Goal: Task Accomplishment & Management: Manage account settings

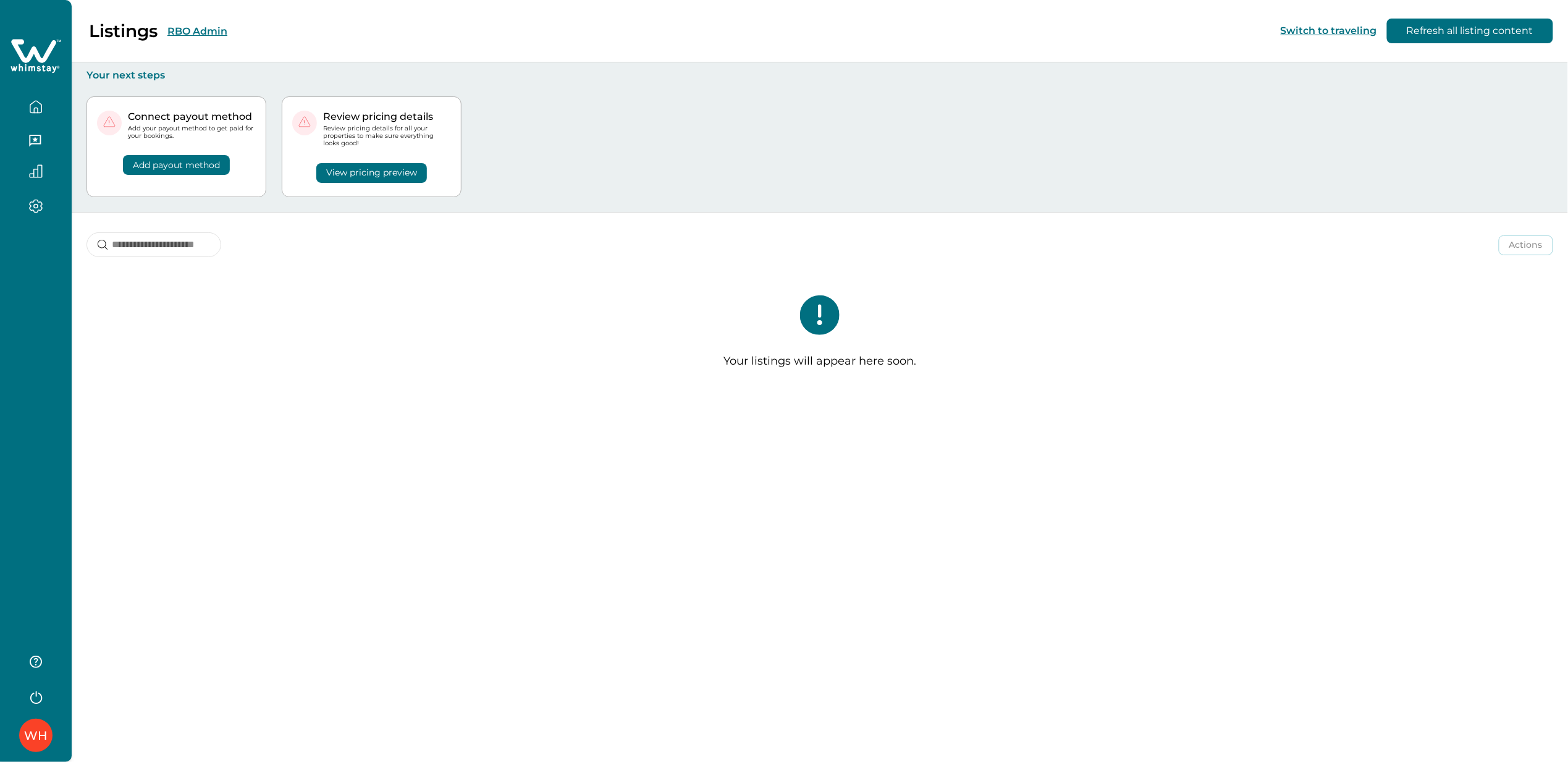
click at [201, 36] on button "RBO Admin" at bounding box center [197, 31] width 60 height 12
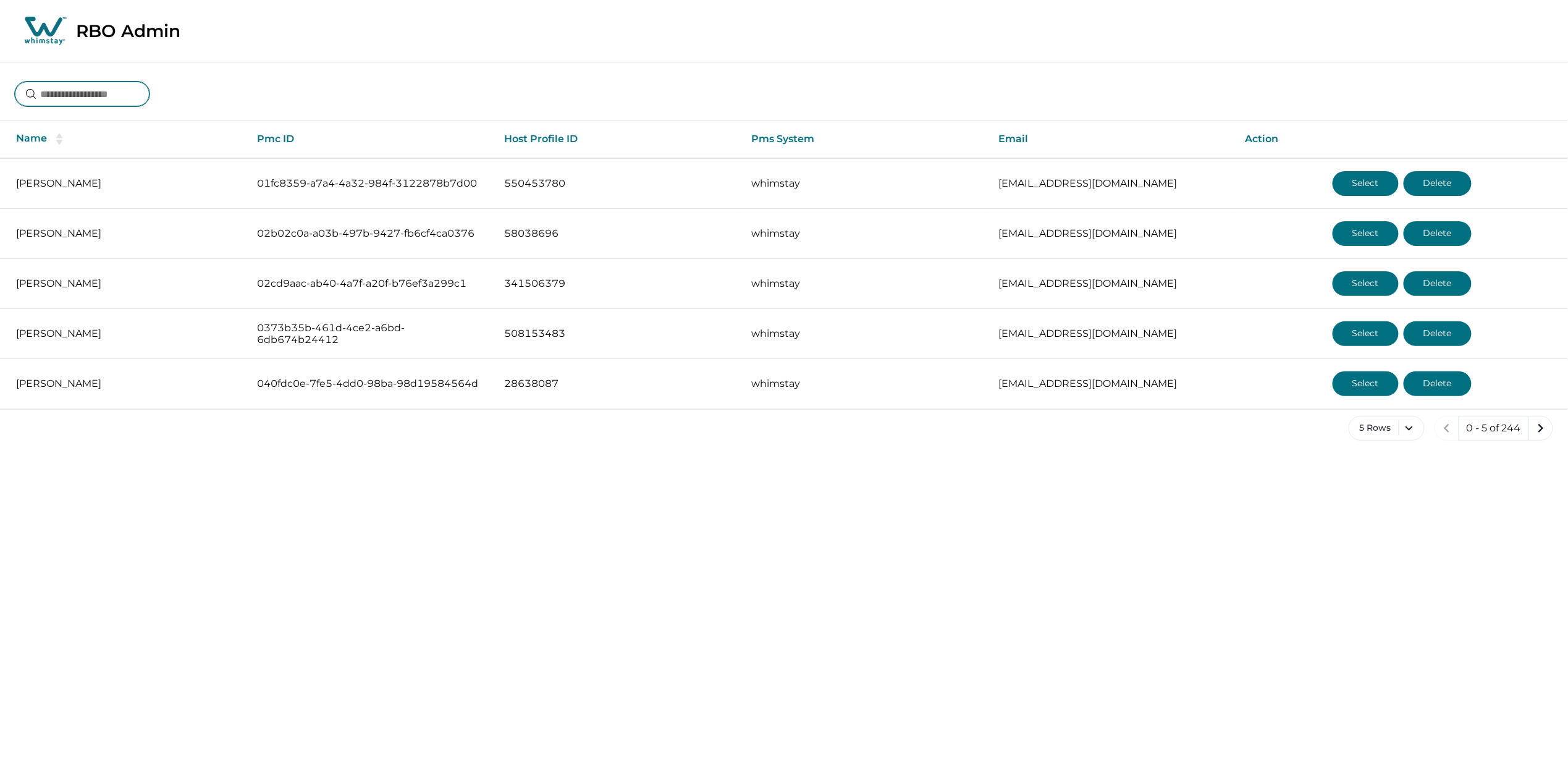
click at [93, 88] on input at bounding box center [82, 94] width 135 height 25
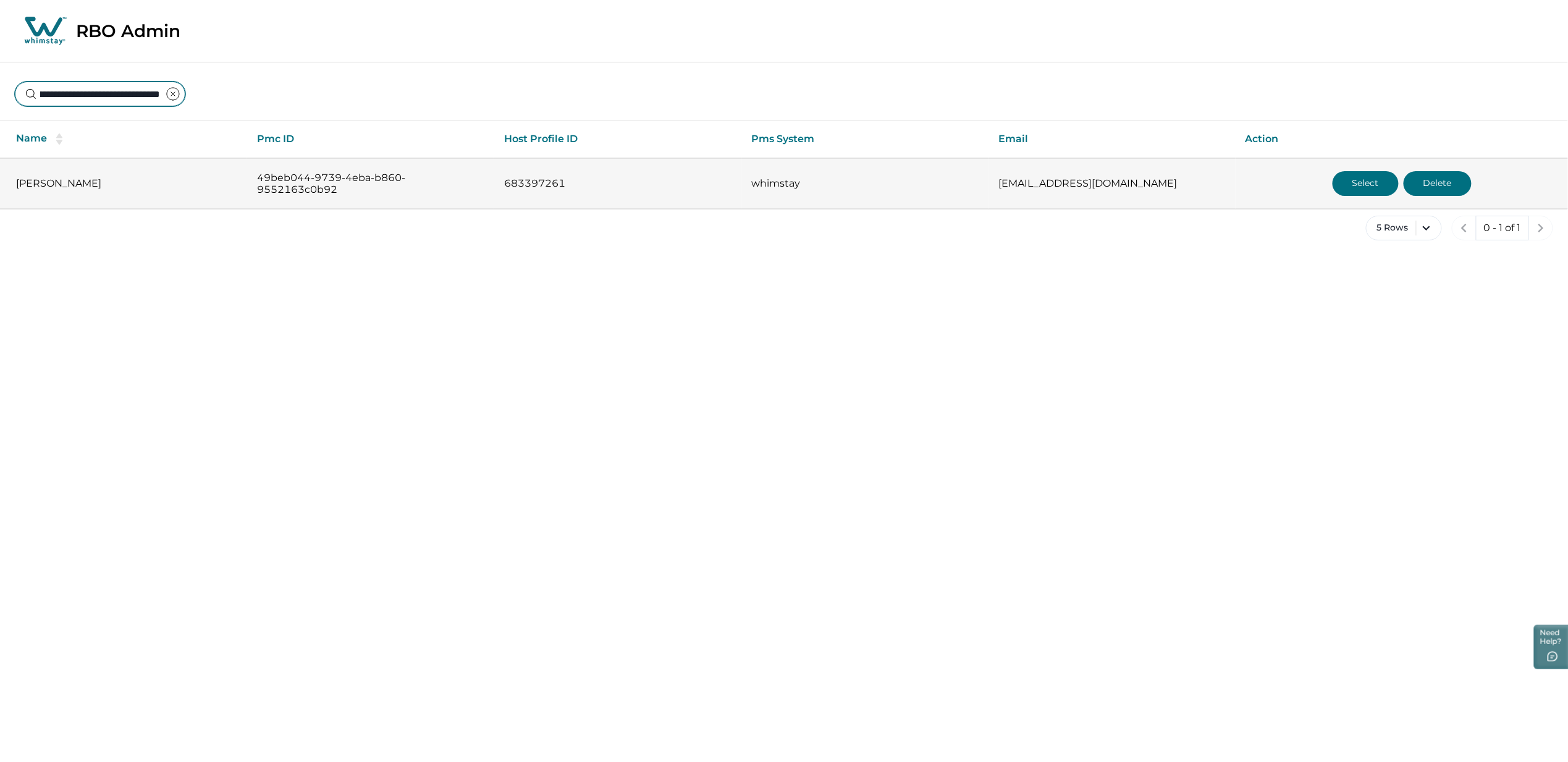
type input "**********"
click at [1378, 177] on button "Select" at bounding box center [1366, 184] width 66 height 25
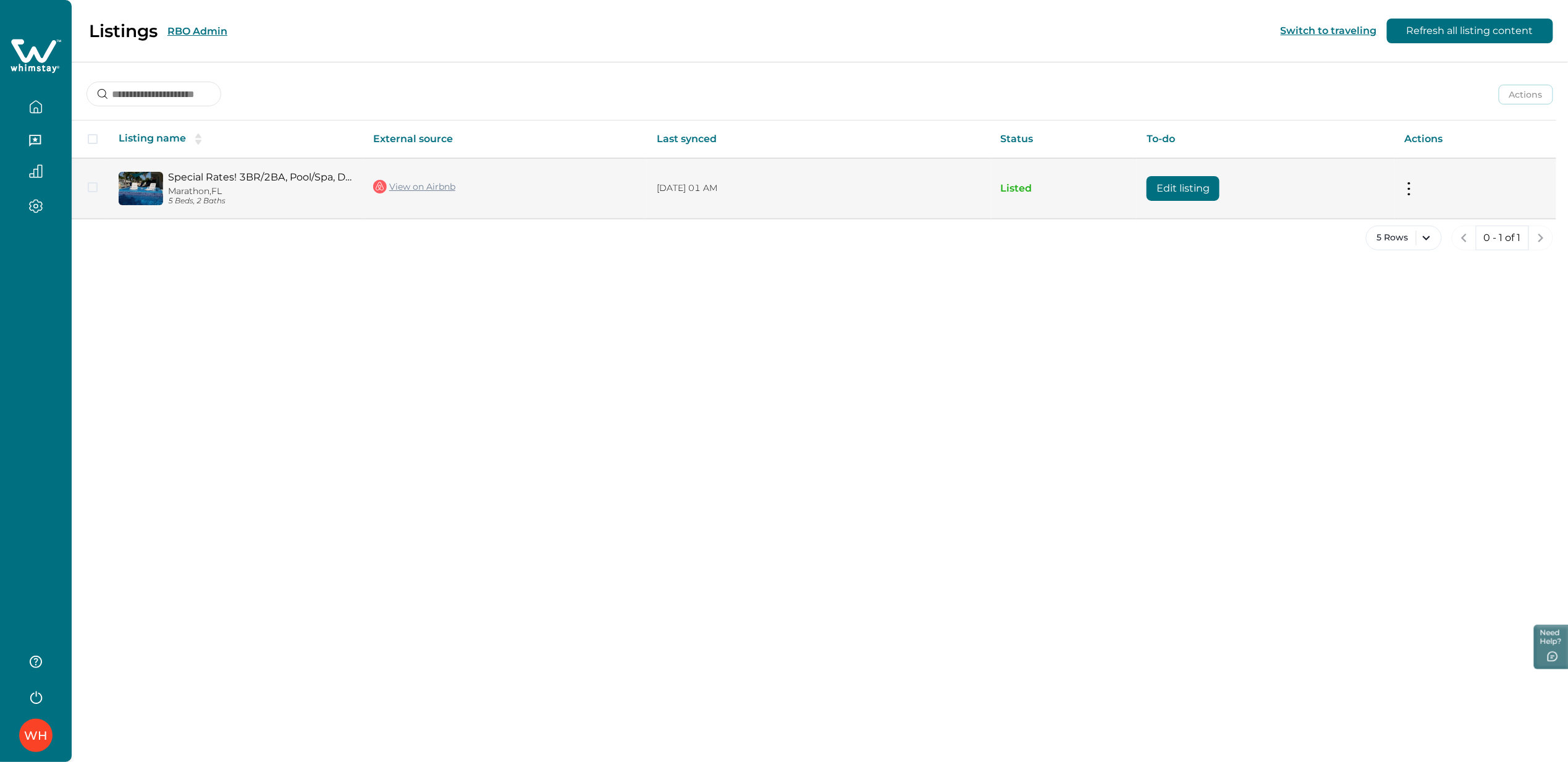
click at [1188, 192] on button "Edit listing" at bounding box center [1183, 189] width 73 height 25
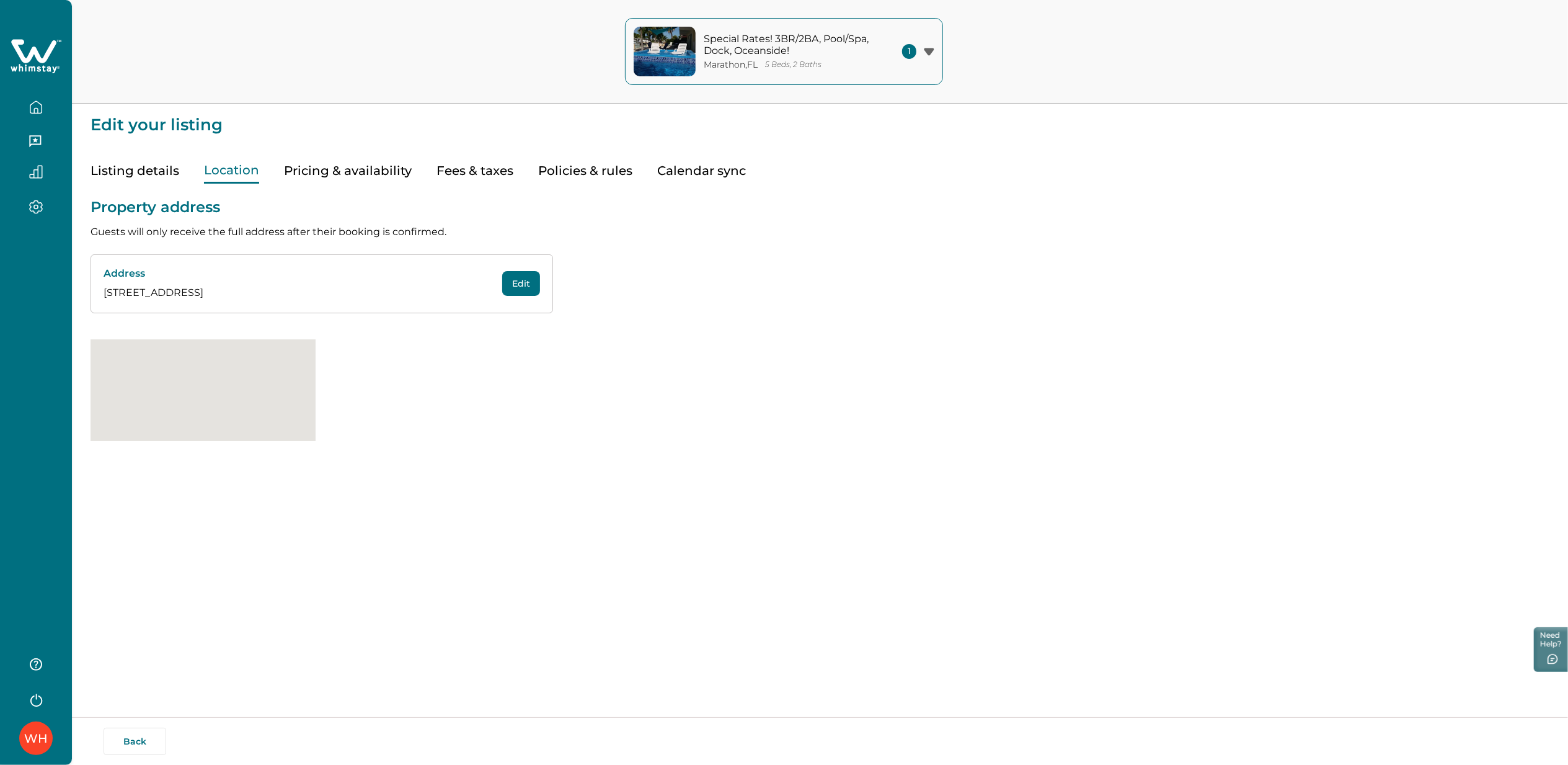
click at [210, 178] on button "Location" at bounding box center [232, 171] width 56 height 26
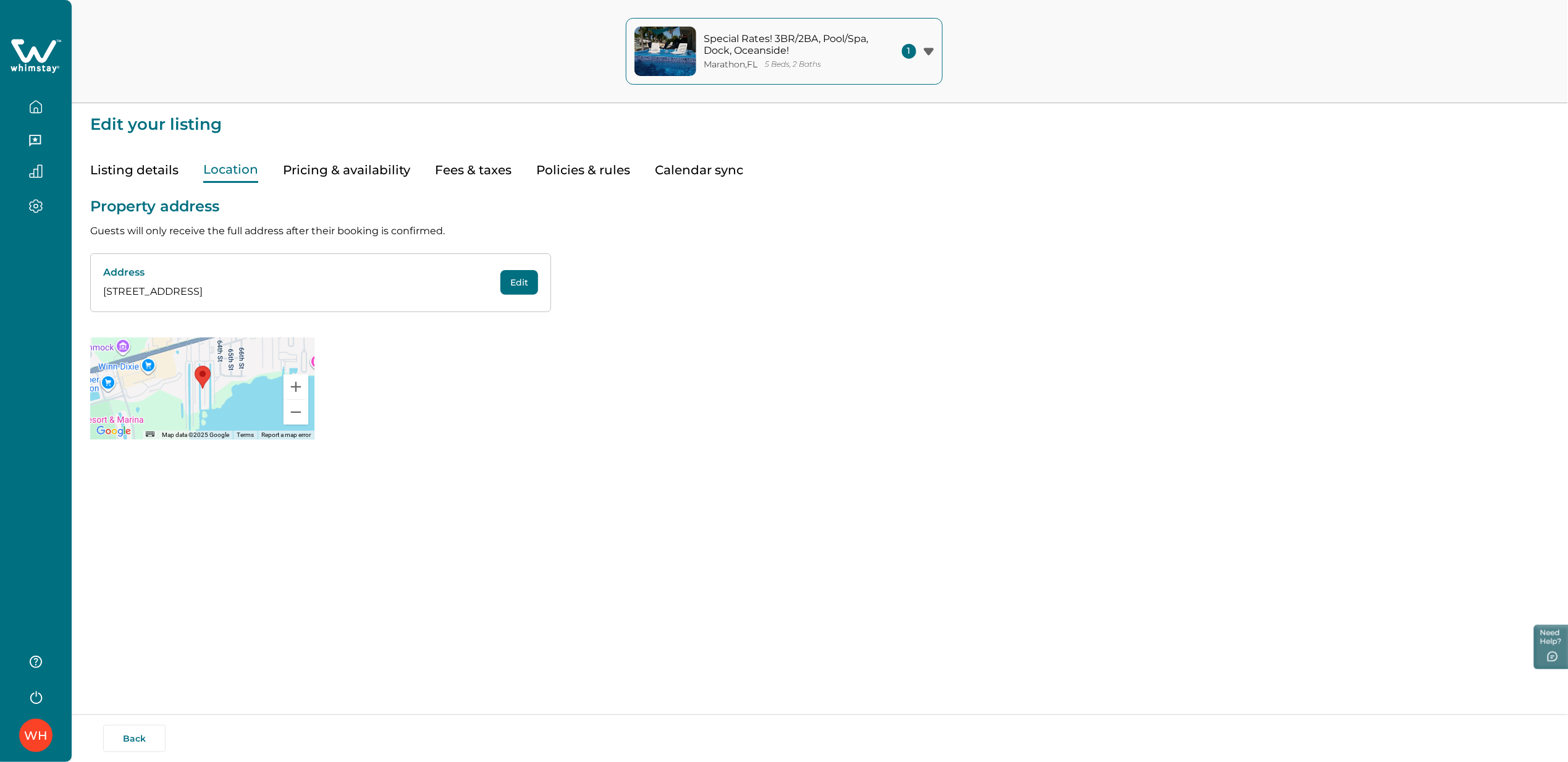
click at [301, 174] on button "Pricing & availability" at bounding box center [346, 170] width 127 height 26
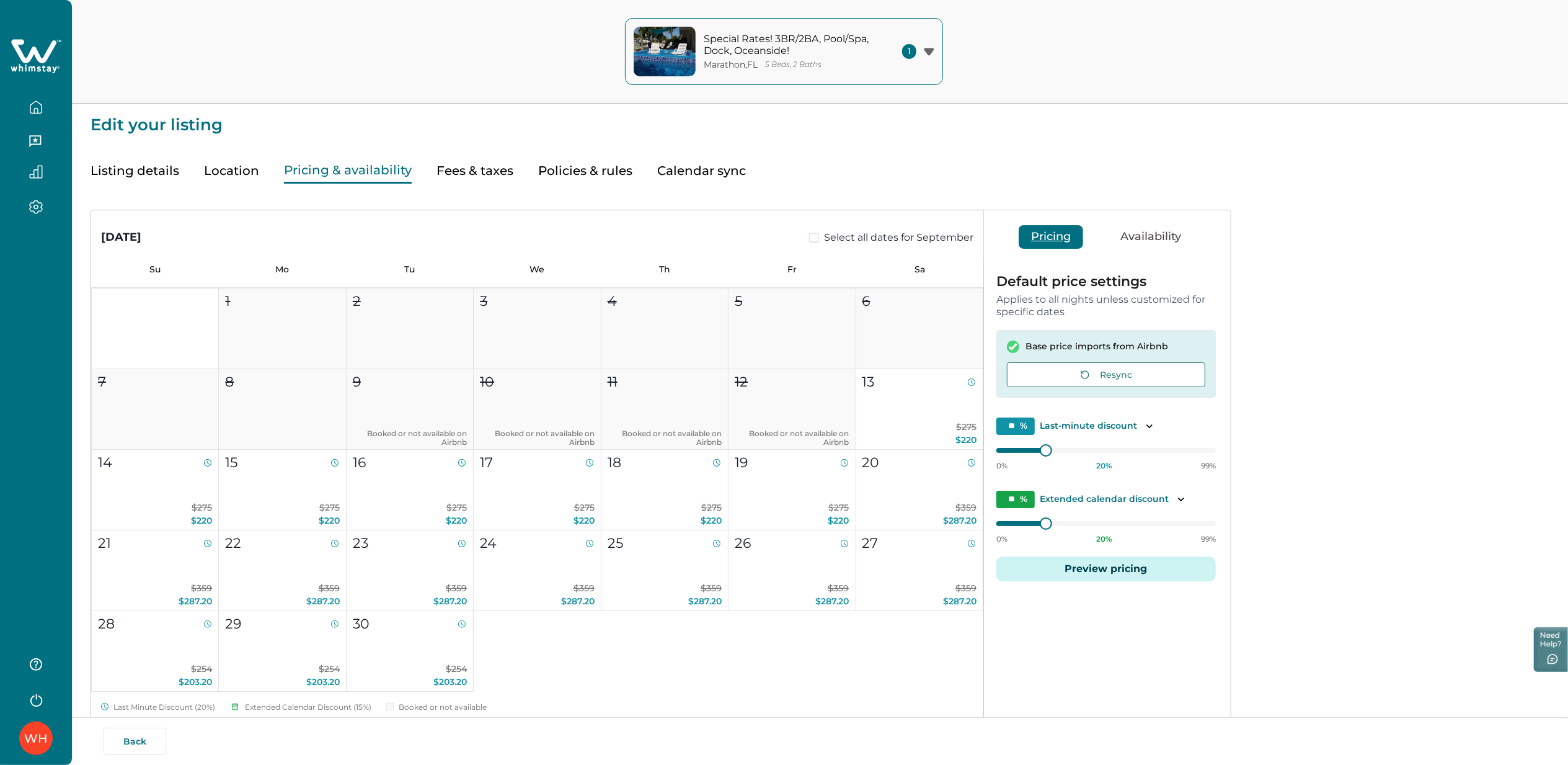
click at [449, 170] on button "Fees & taxes" at bounding box center [475, 171] width 77 height 26
type input "***"
type input "****"
type input "**"
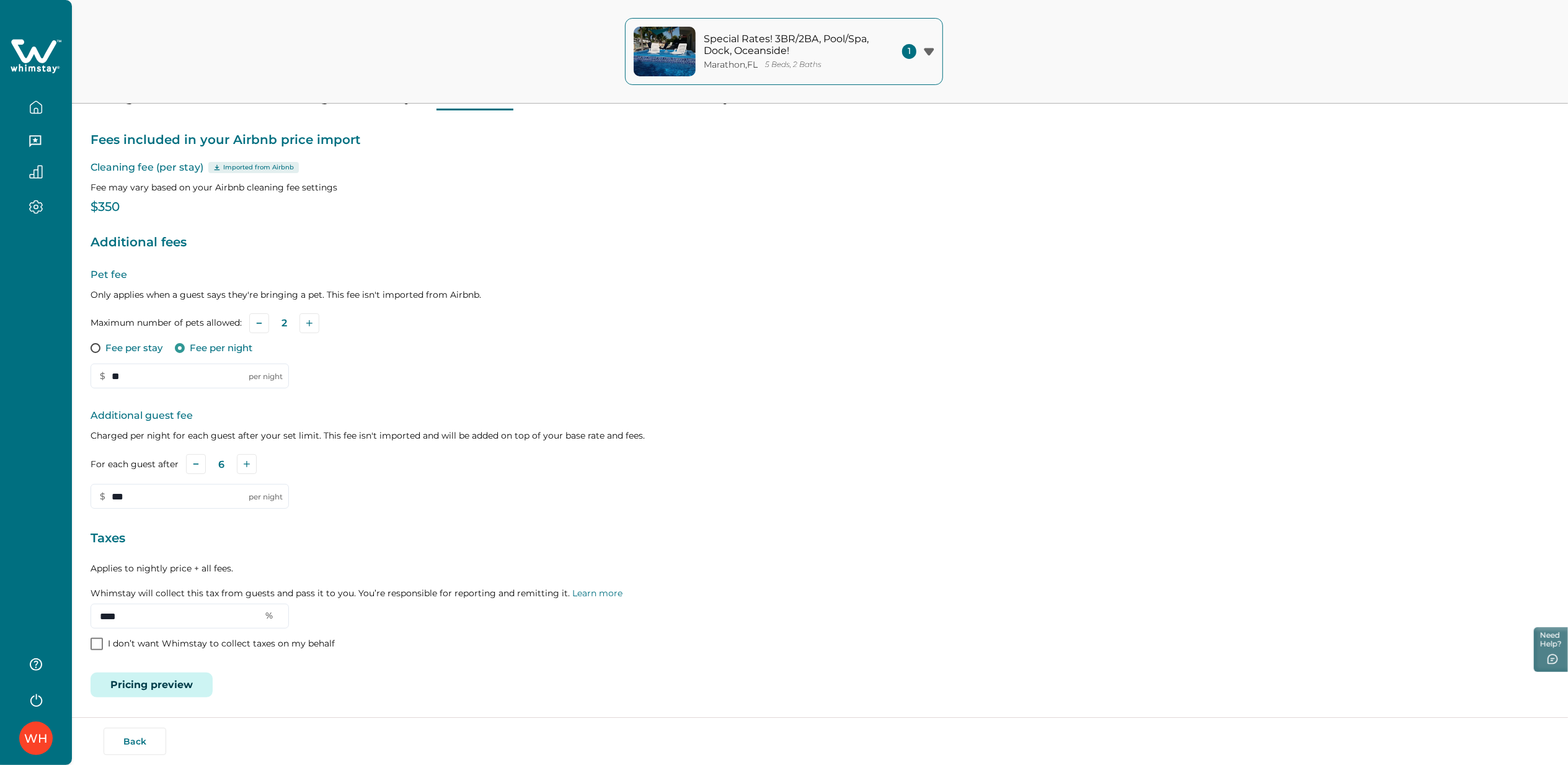
scroll to position [74, 0]
click at [161, 673] on button "Pricing preview" at bounding box center [151, 684] width 122 height 25
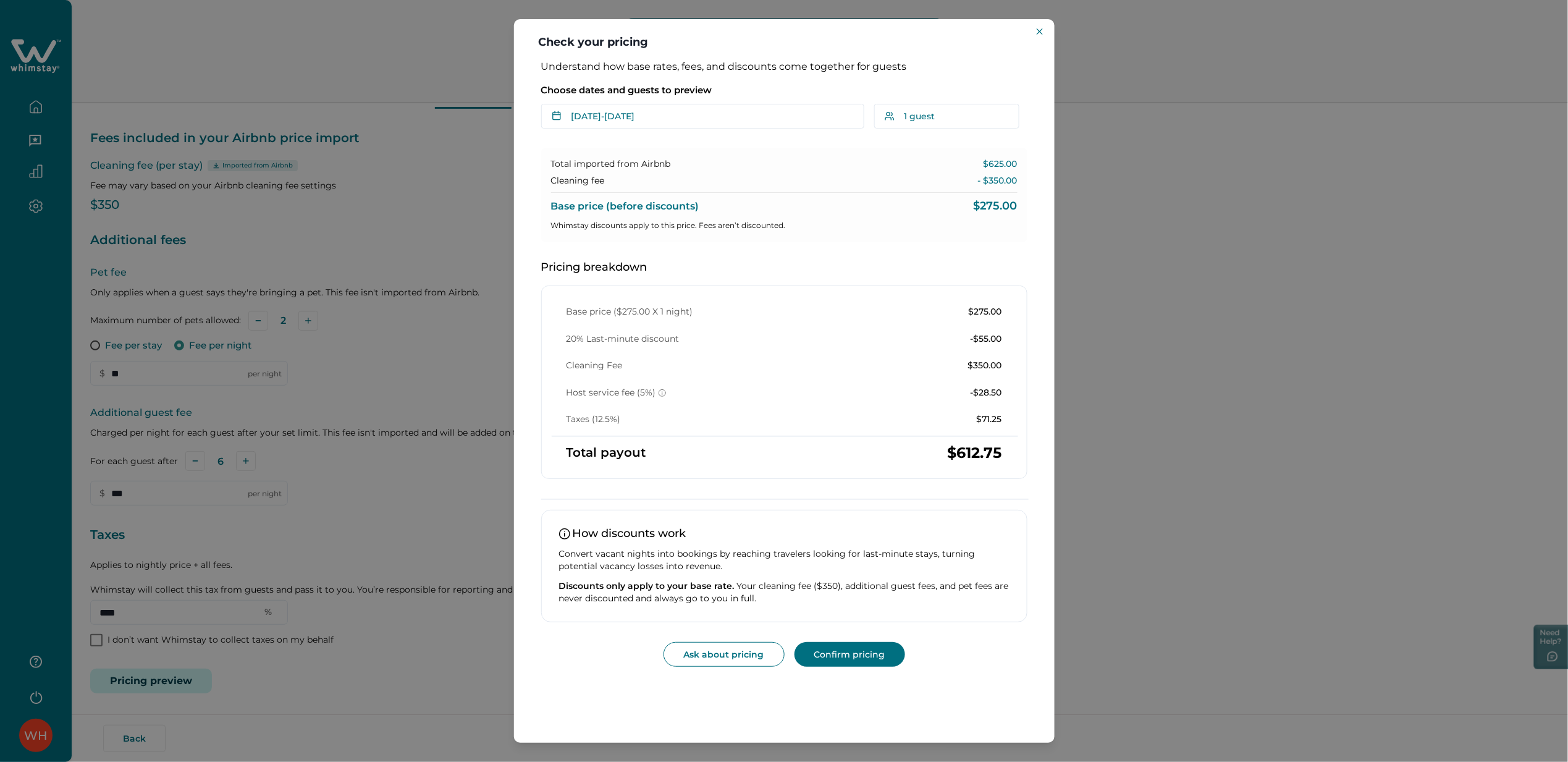
click at [160, 670] on div "Check your pricing Understand how base rates, fees, and discounts come together…" at bounding box center [784, 381] width 1568 height 762
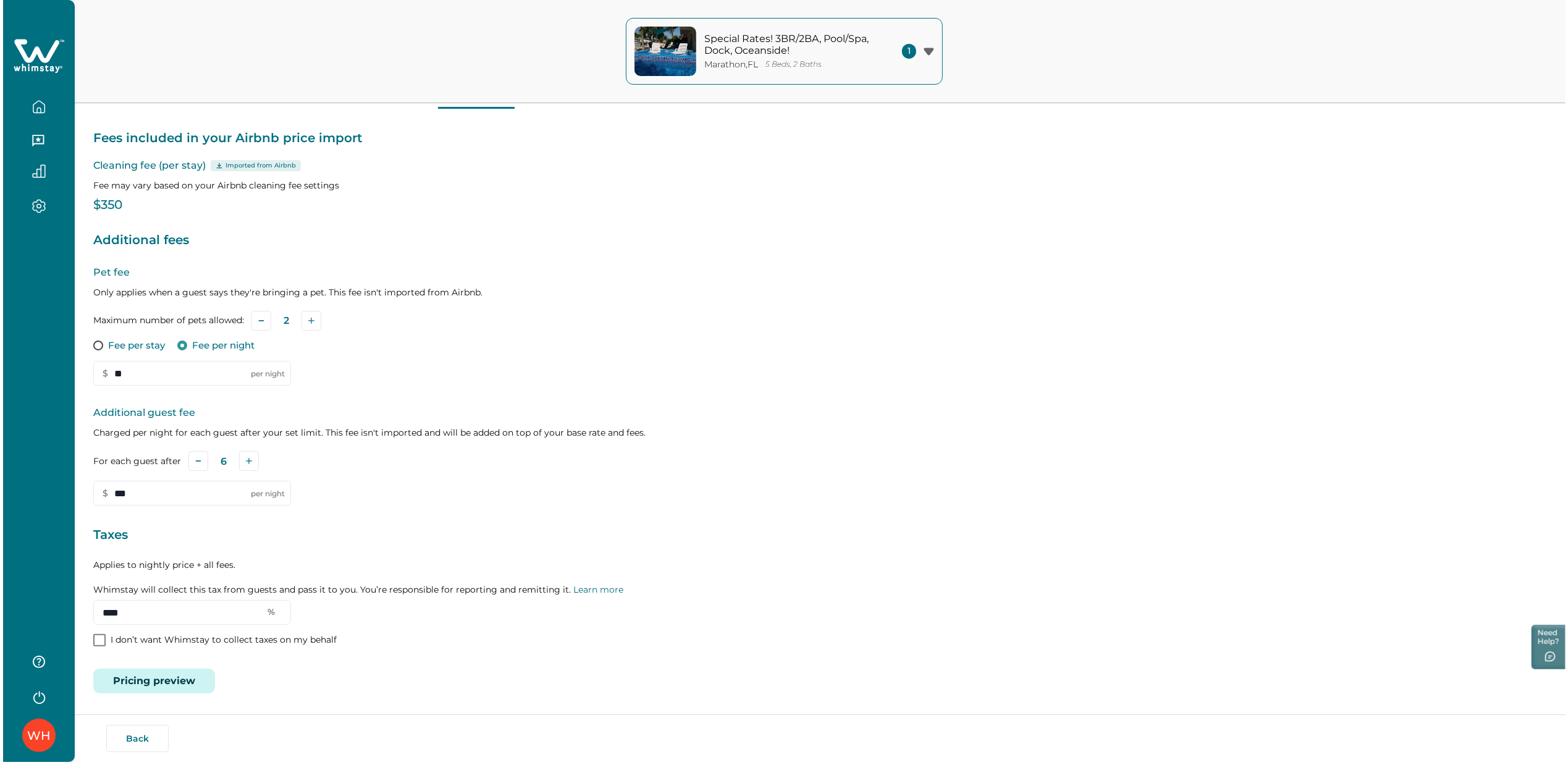
scroll to position [0, 0]
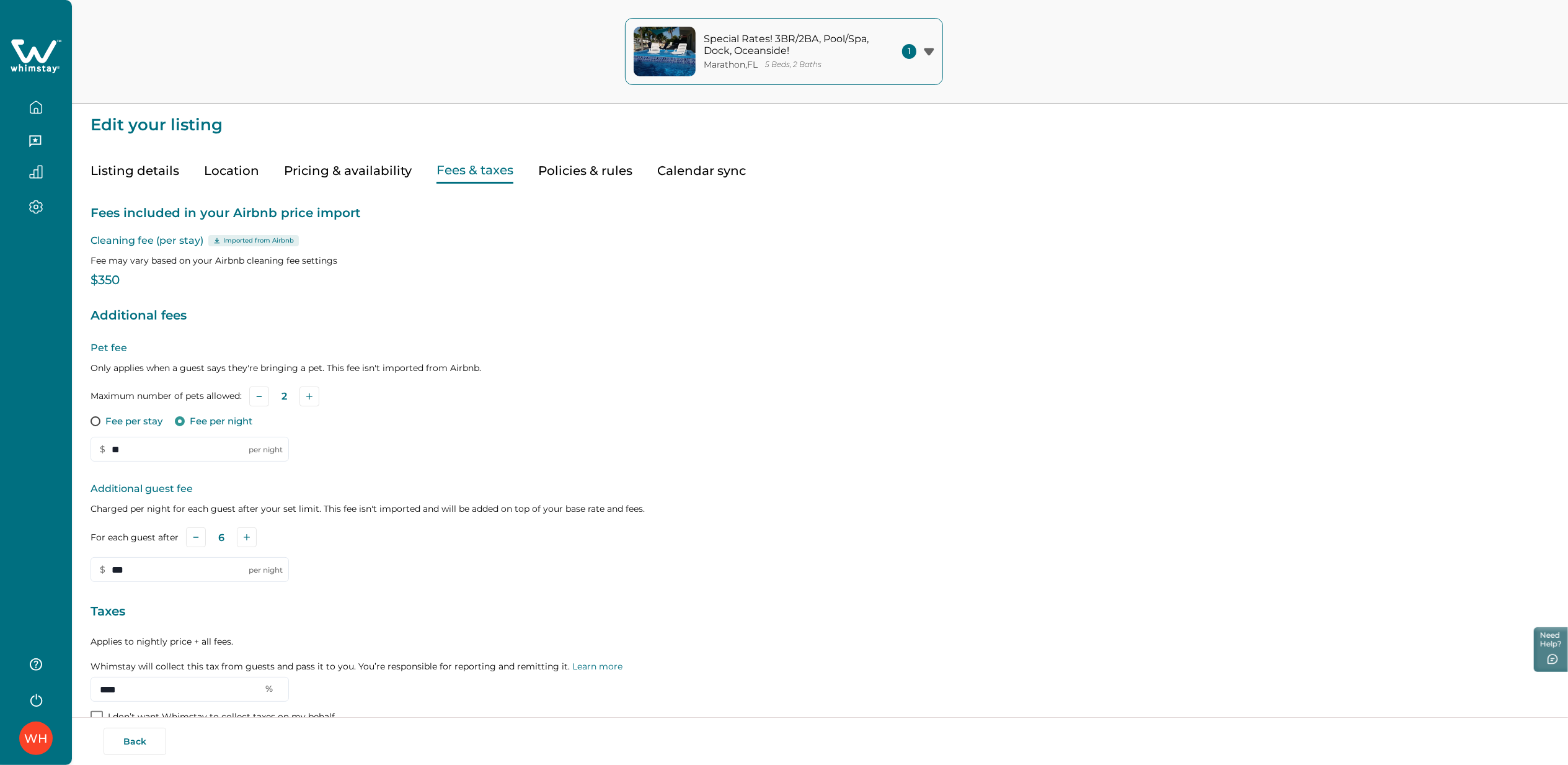
click at [566, 165] on button "Policies & rules" at bounding box center [586, 171] width 94 height 26
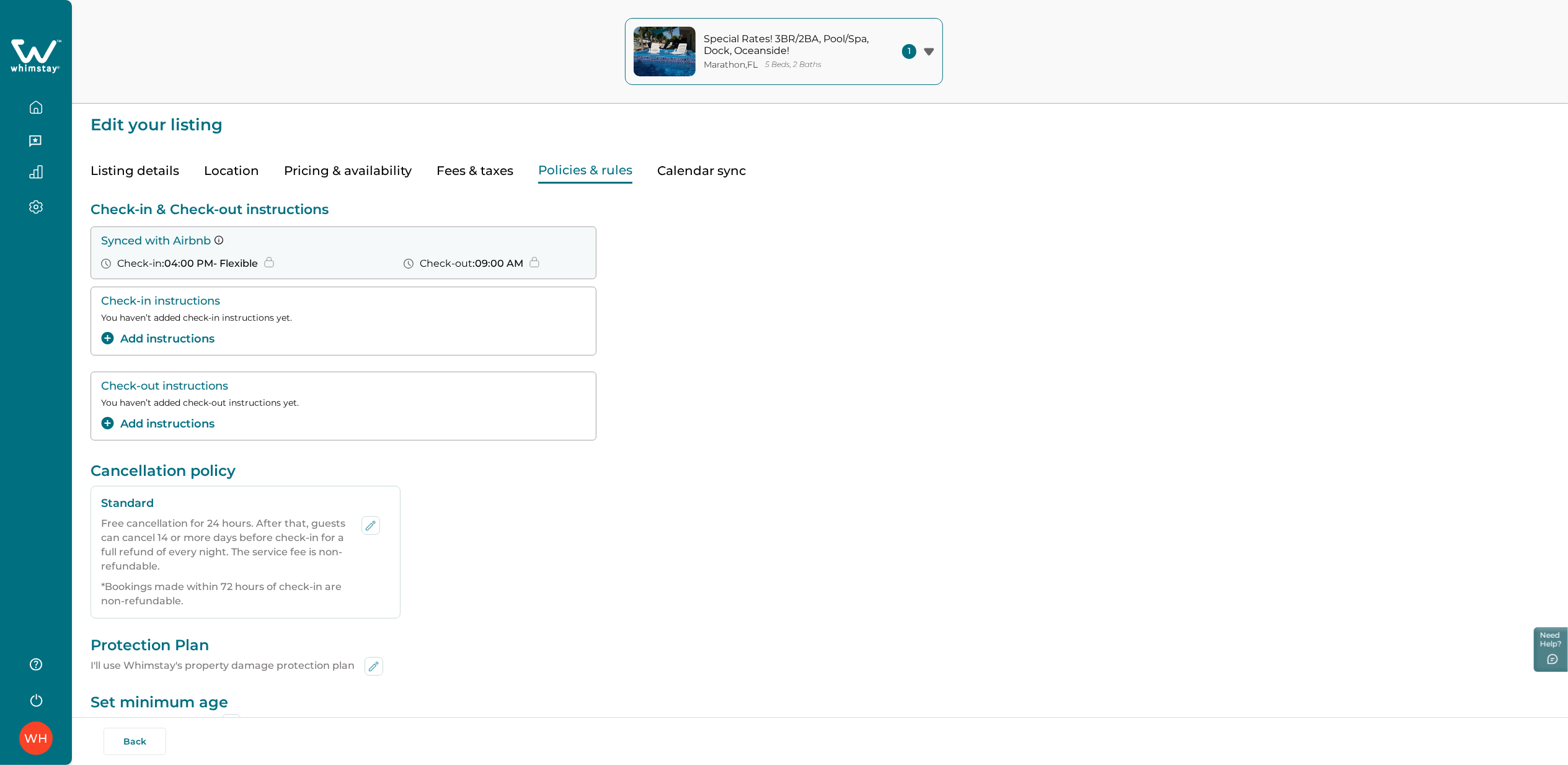
click at [140, 339] on button "Add instructions" at bounding box center [158, 339] width 114 height 17
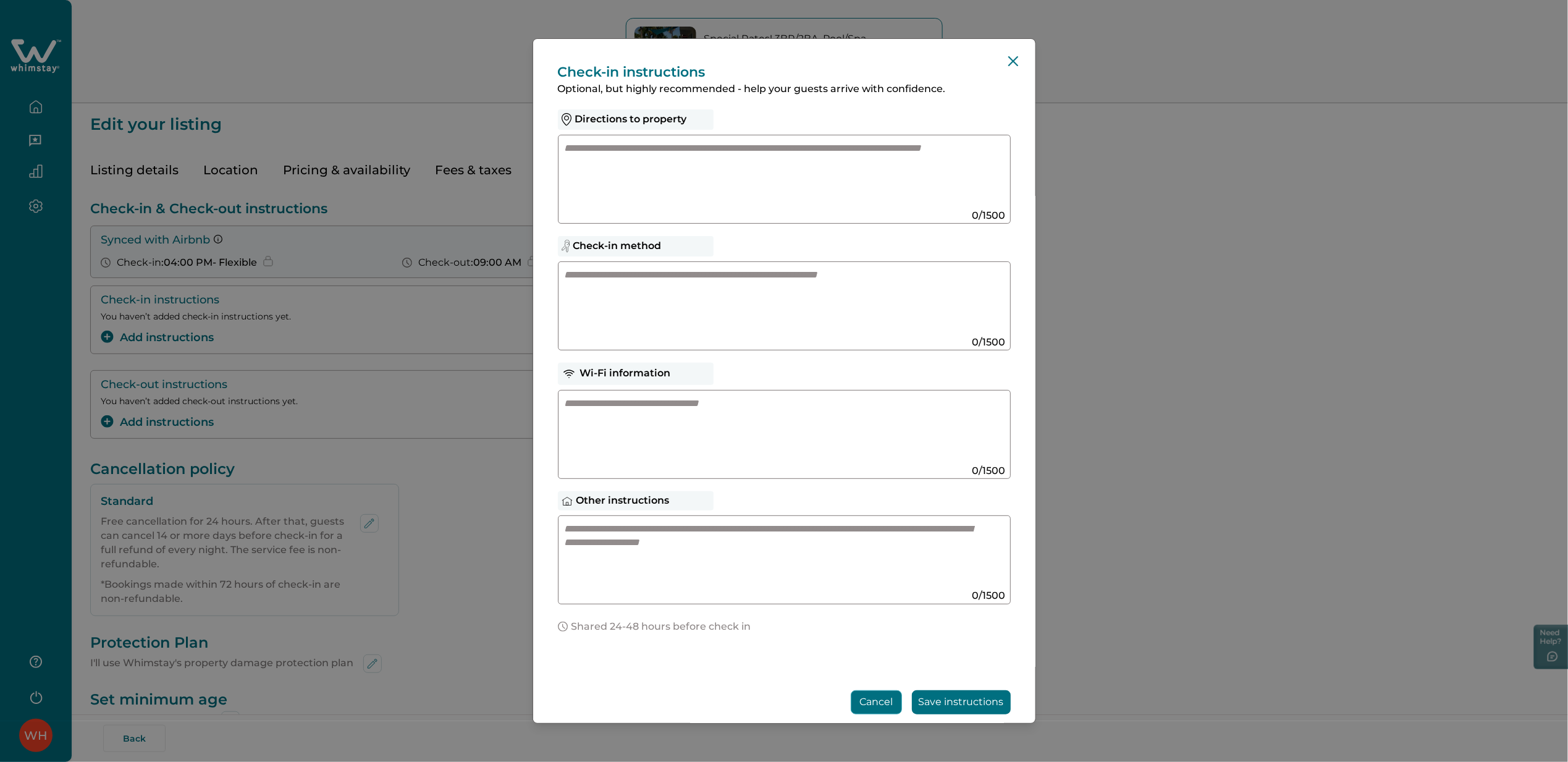
click at [860, 707] on button "Cancel" at bounding box center [877, 702] width 51 height 24
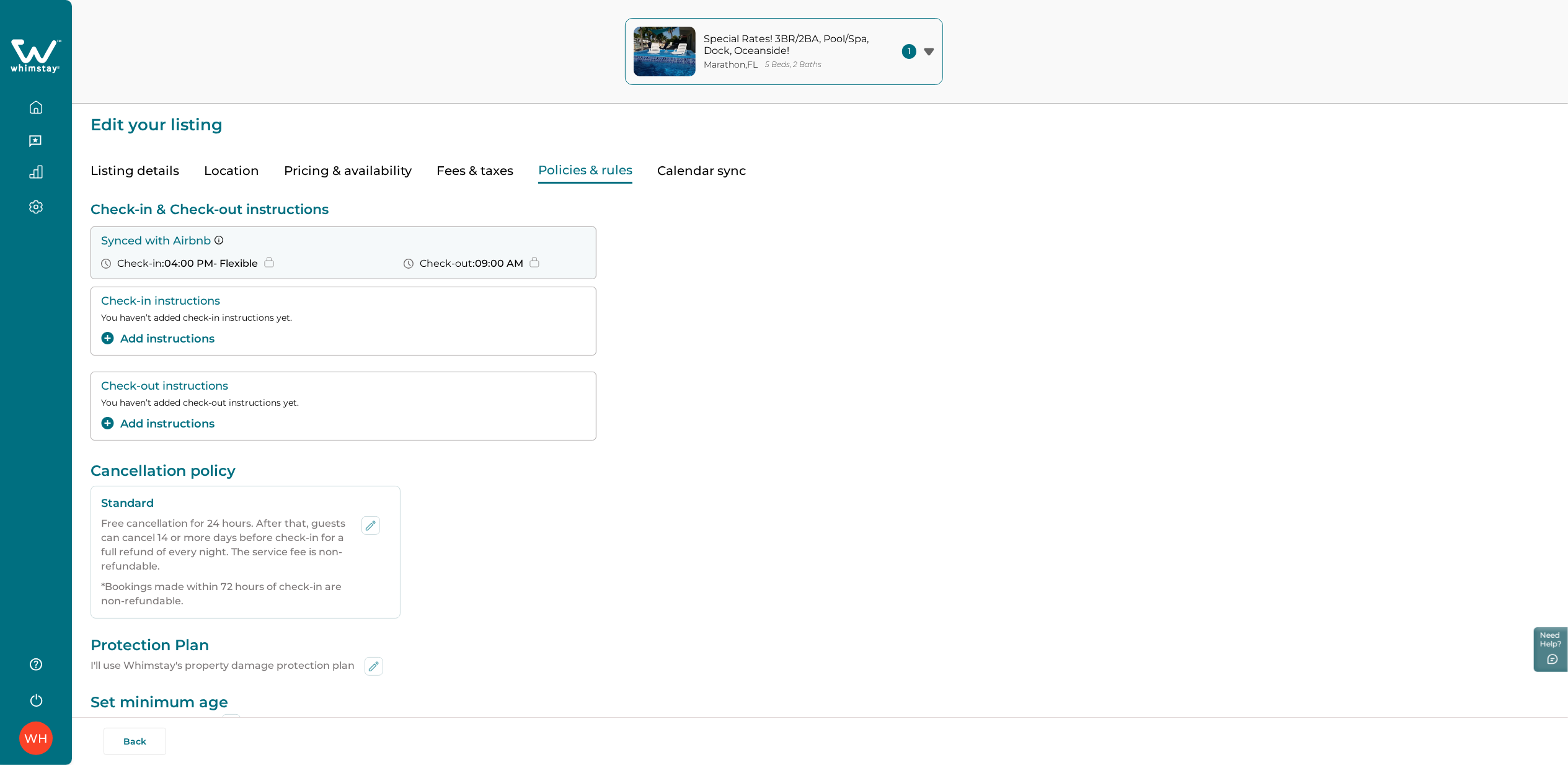
click at [686, 164] on button "Calendar sync" at bounding box center [701, 171] width 89 height 26
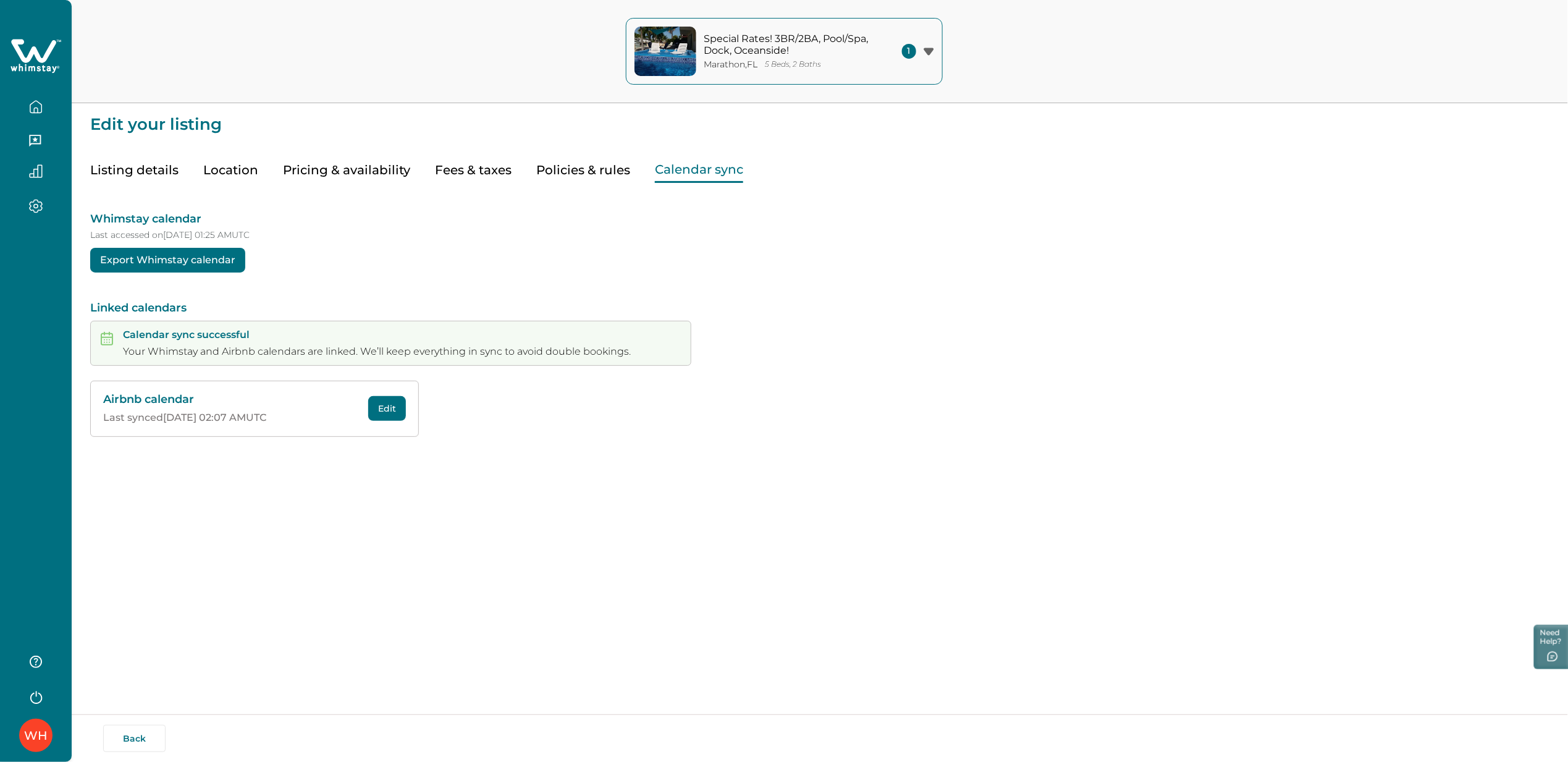
click at [37, 104] on icon "button" at bounding box center [36, 107] width 14 height 14
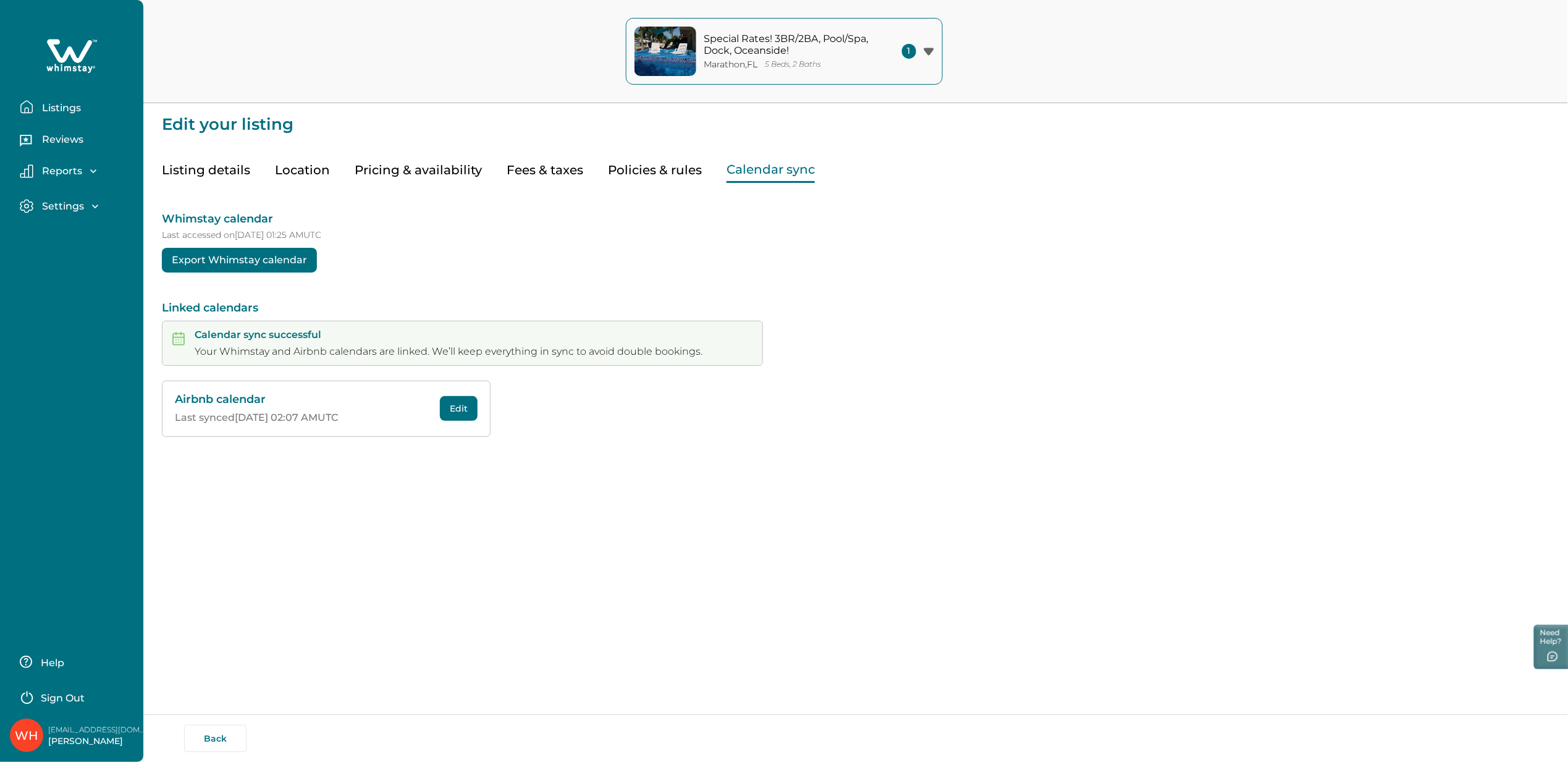
click at [37, 104] on button "Listings" at bounding box center [77, 107] width 113 height 25
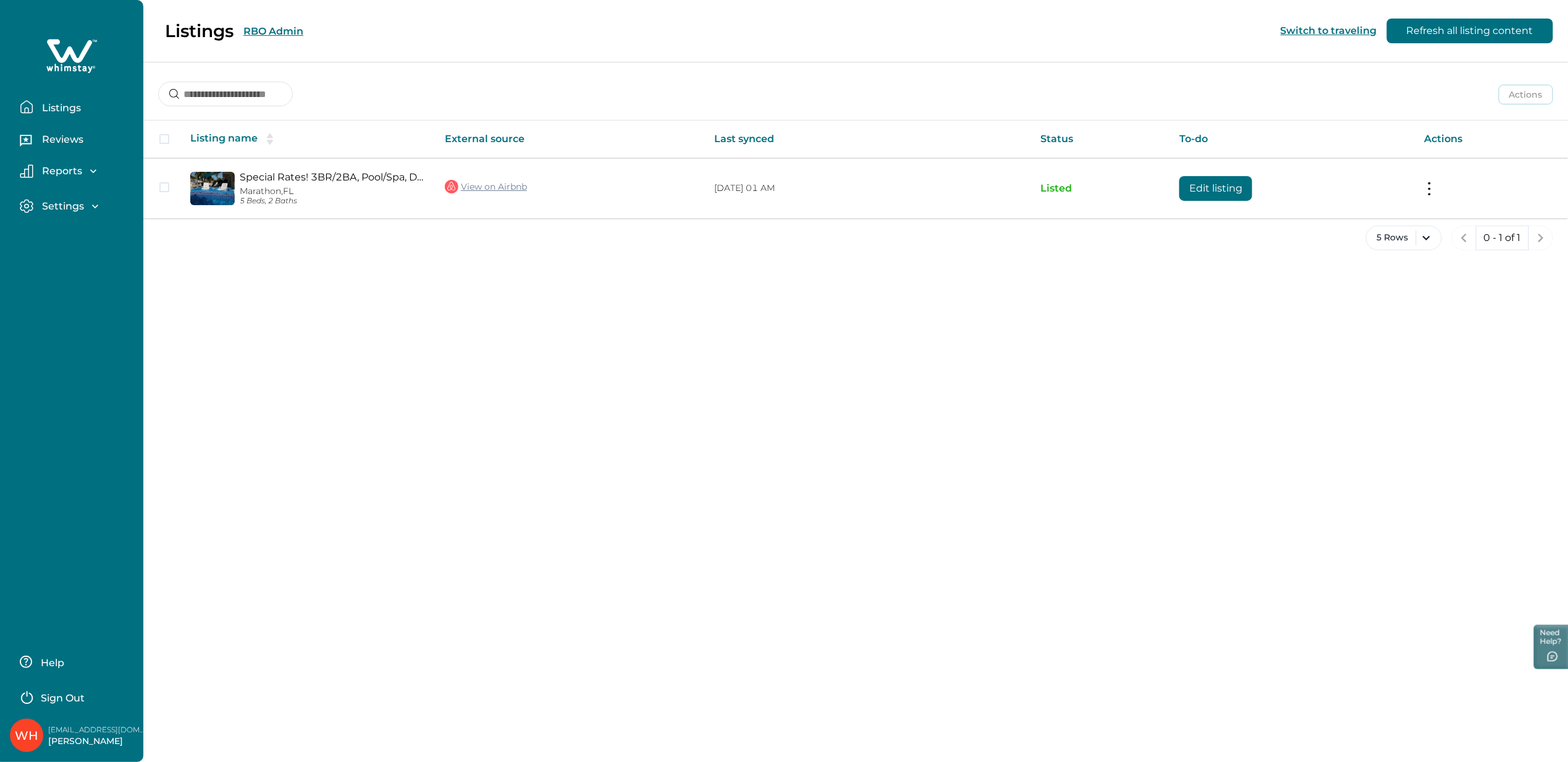
click at [43, 141] on p "Reviews" at bounding box center [60, 140] width 45 height 12
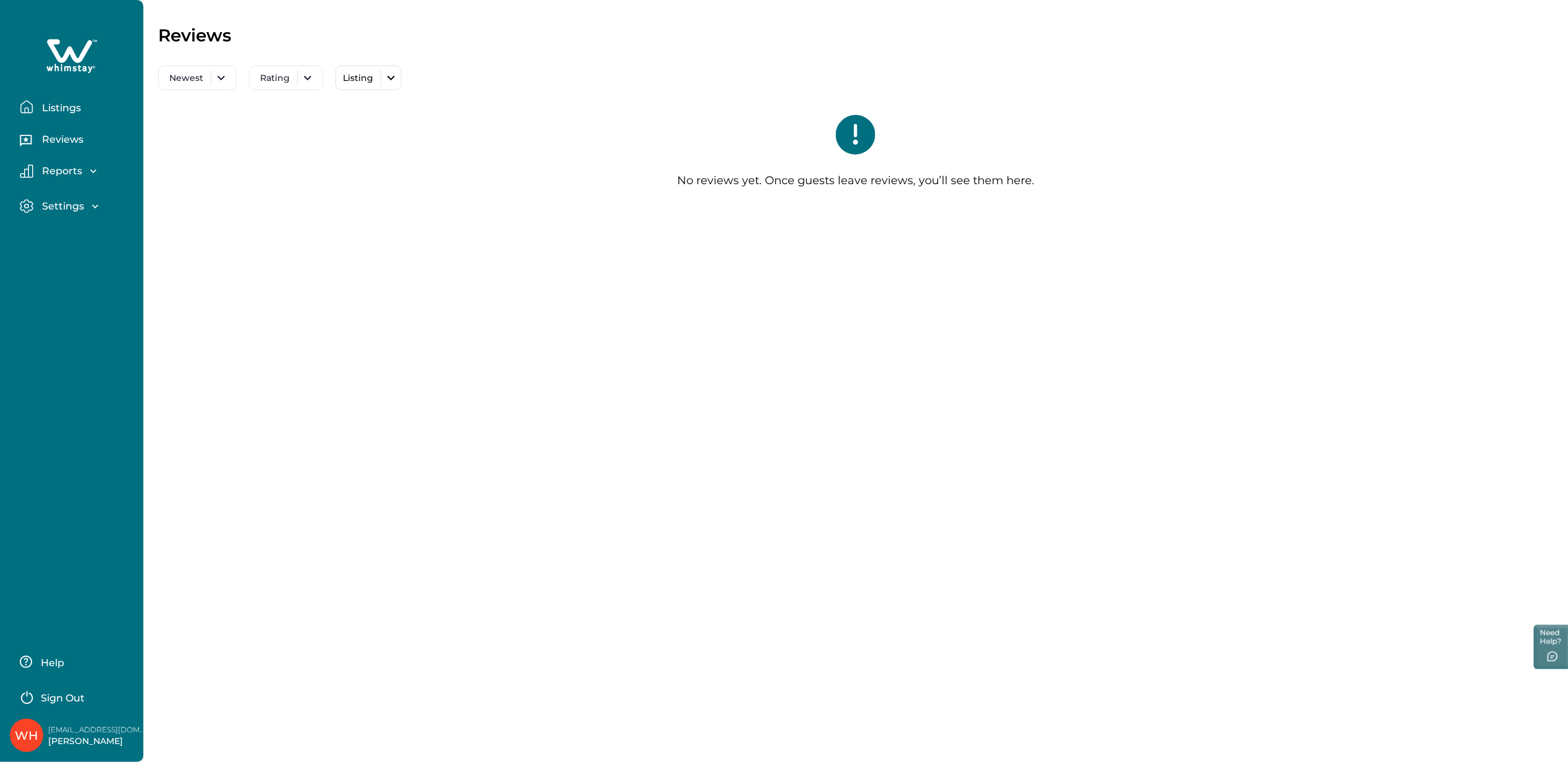
click at [62, 178] on div "Reports" at bounding box center [77, 175] width 113 height 21
click at [60, 171] on p "Reports" at bounding box center [59, 171] width 44 height 12
click at [62, 280] on p "Settings" at bounding box center [61, 277] width 46 height 12
click at [77, 328] on p "Payout method" at bounding box center [80, 328] width 84 height 12
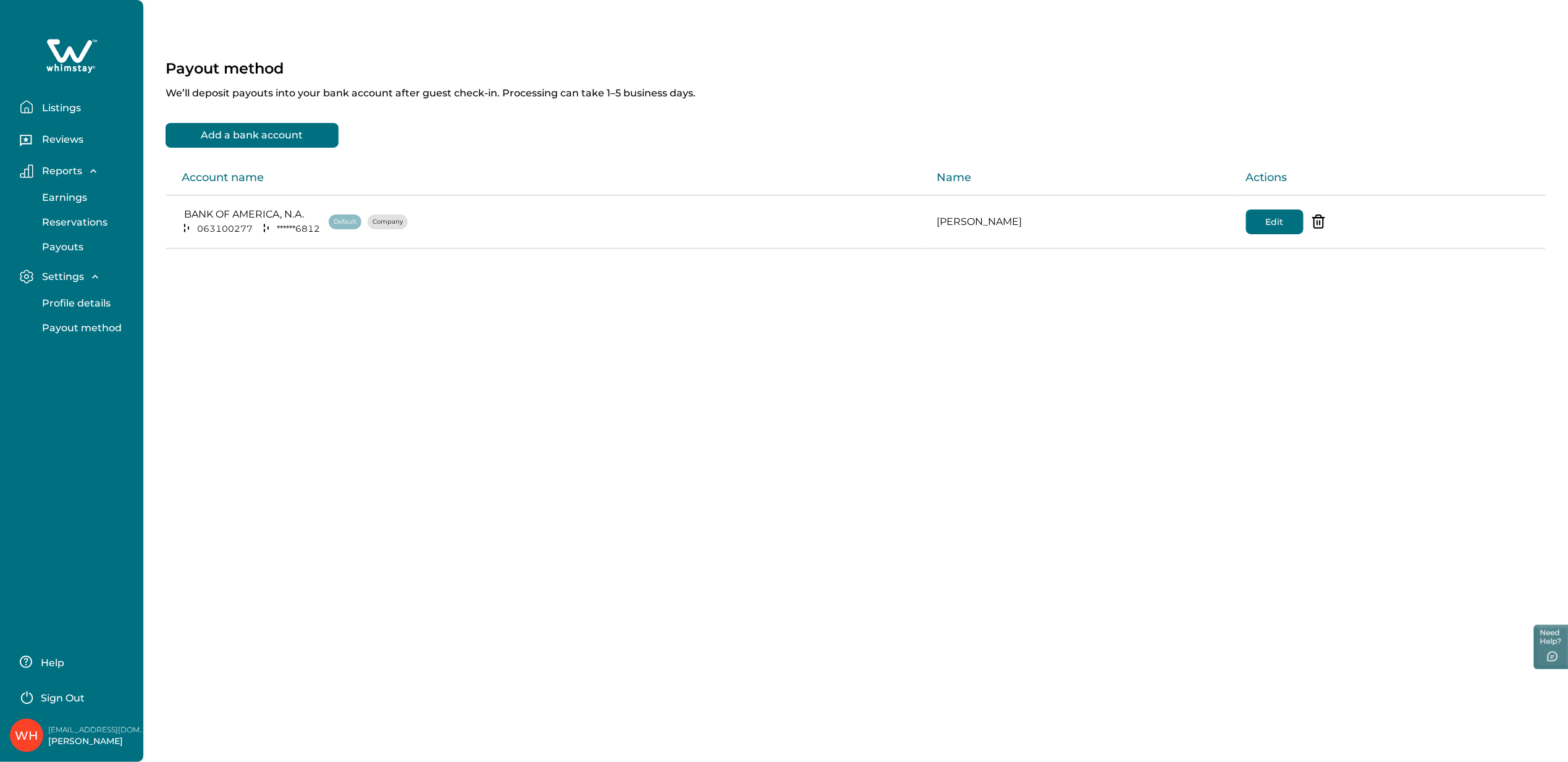
click at [72, 194] on p "Earnings" at bounding box center [62, 198] width 49 height 12
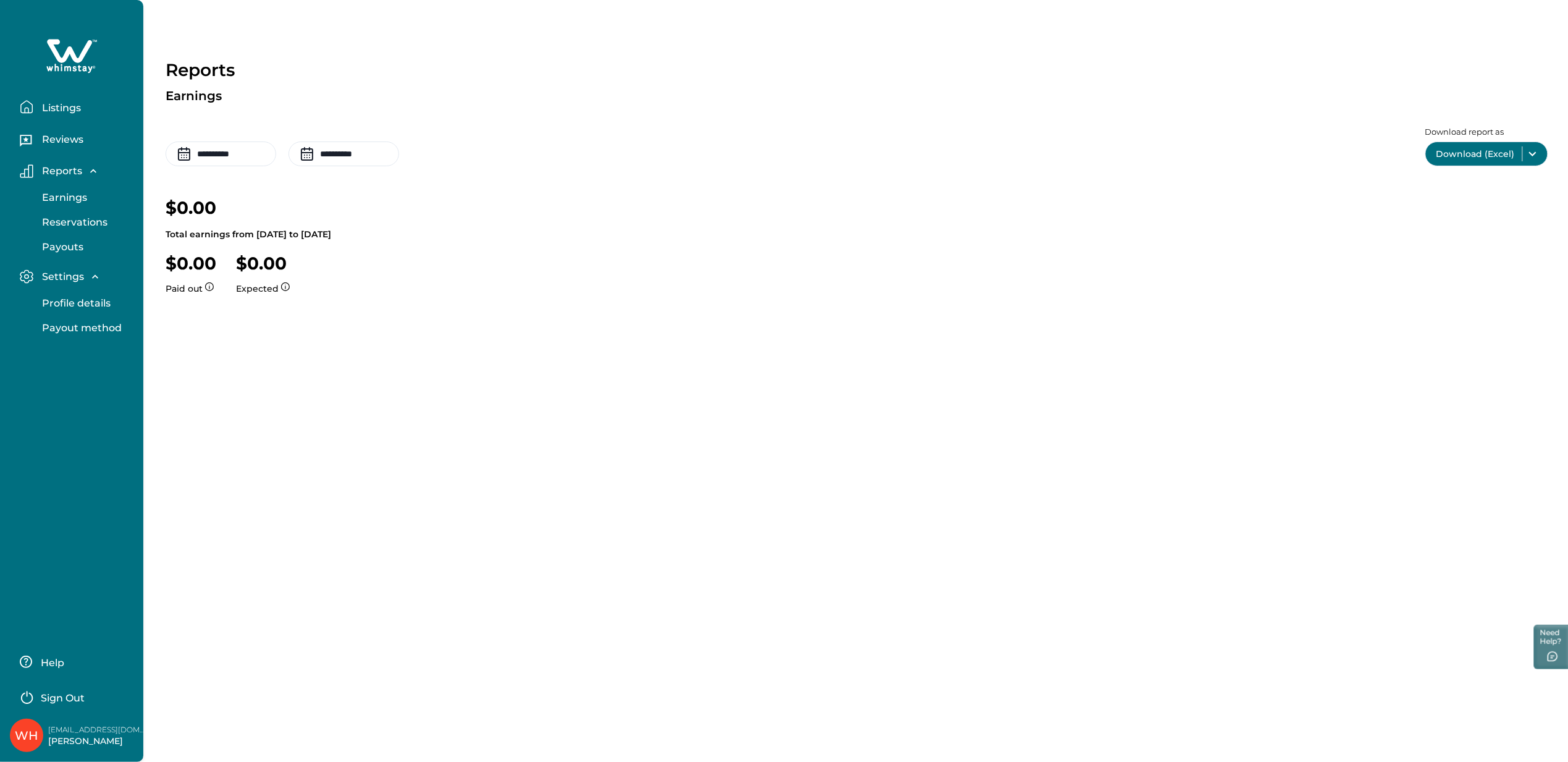
click at [65, 111] on p "Listings" at bounding box center [59, 108] width 43 height 12
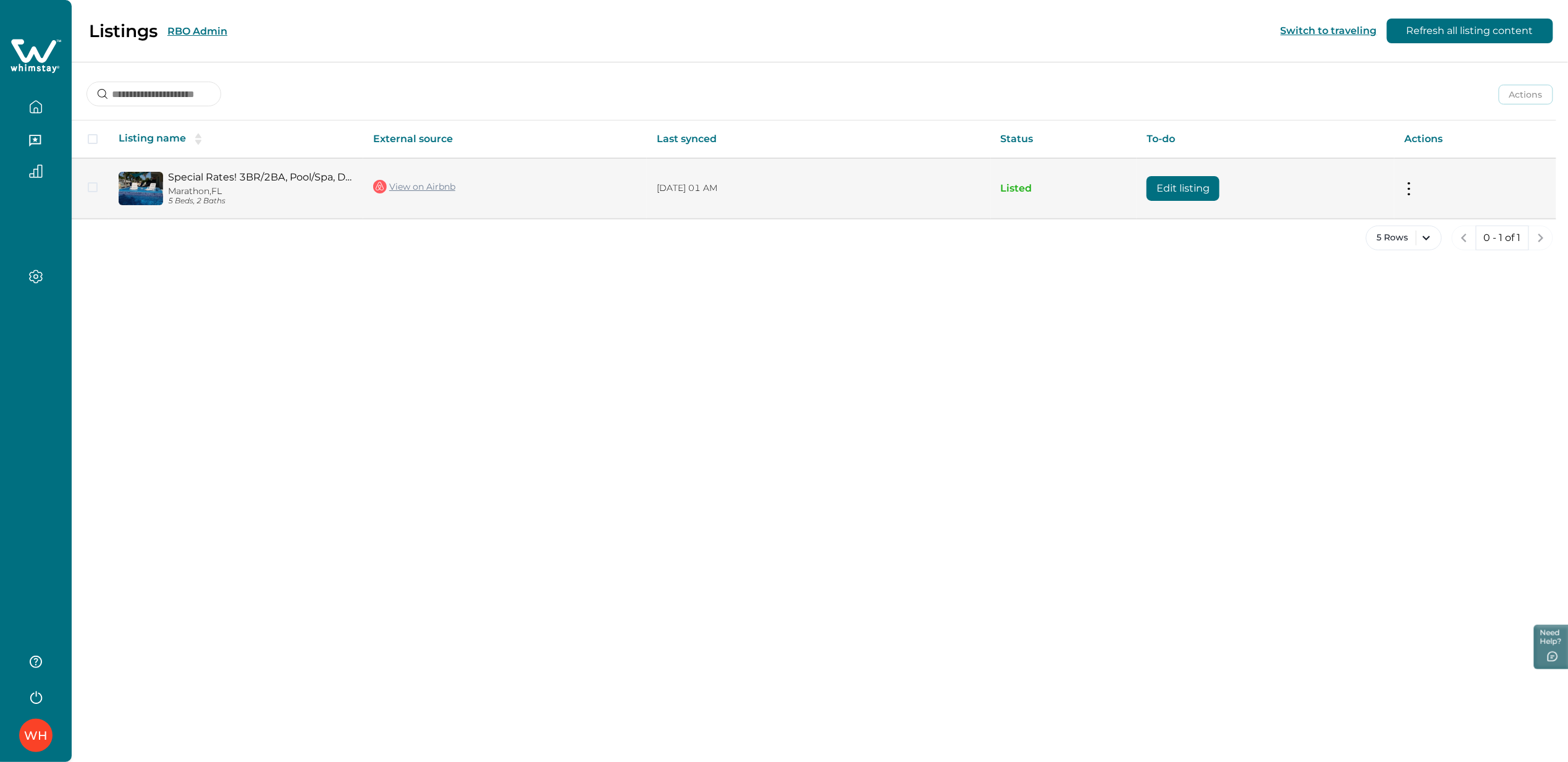
click at [1226, 187] on td "Edit listing" at bounding box center [1266, 188] width 258 height 60
click at [1187, 189] on button "Edit listing" at bounding box center [1183, 189] width 73 height 25
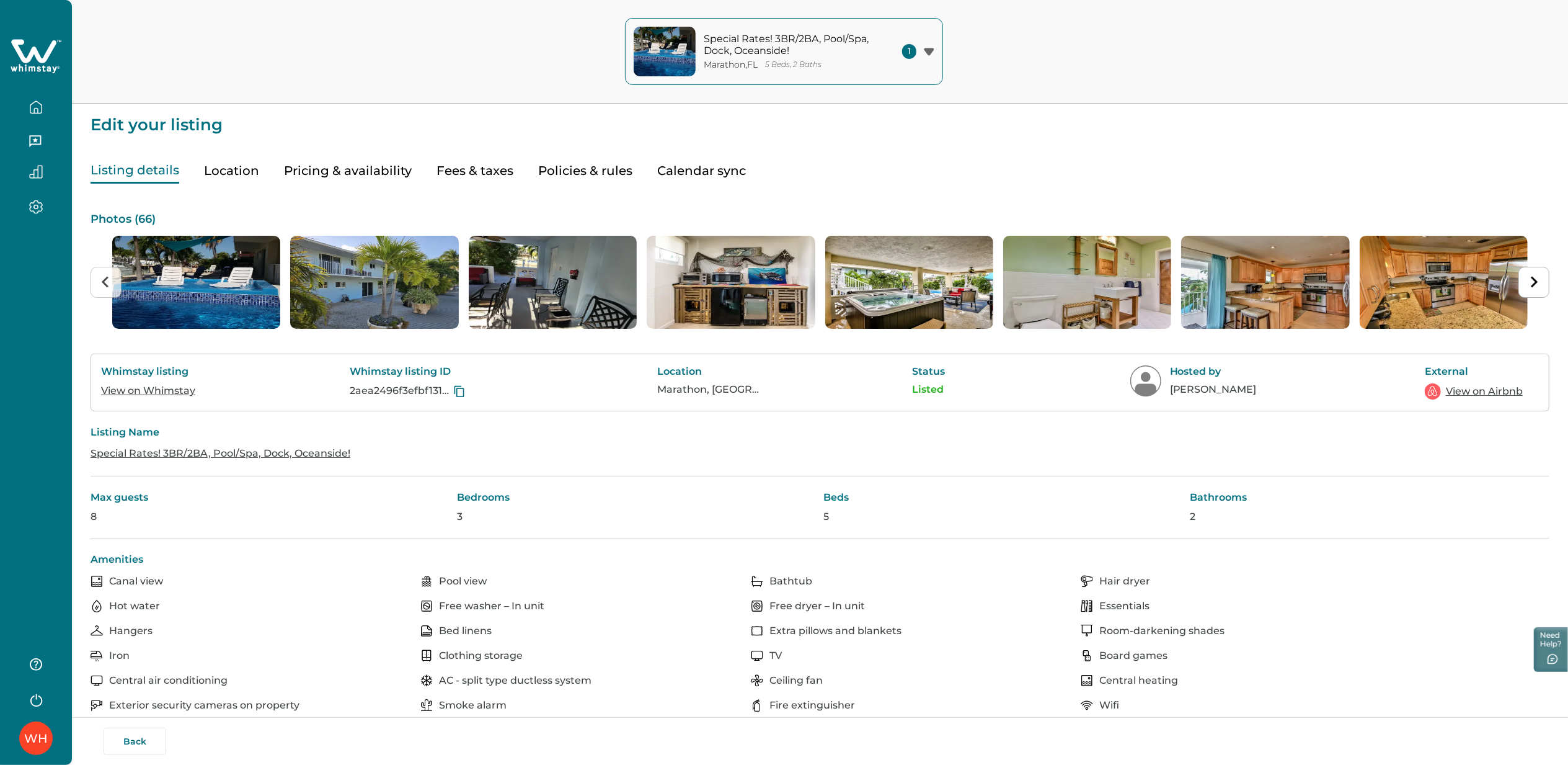
click at [465, 165] on button "Fees & taxes" at bounding box center [475, 171] width 77 height 26
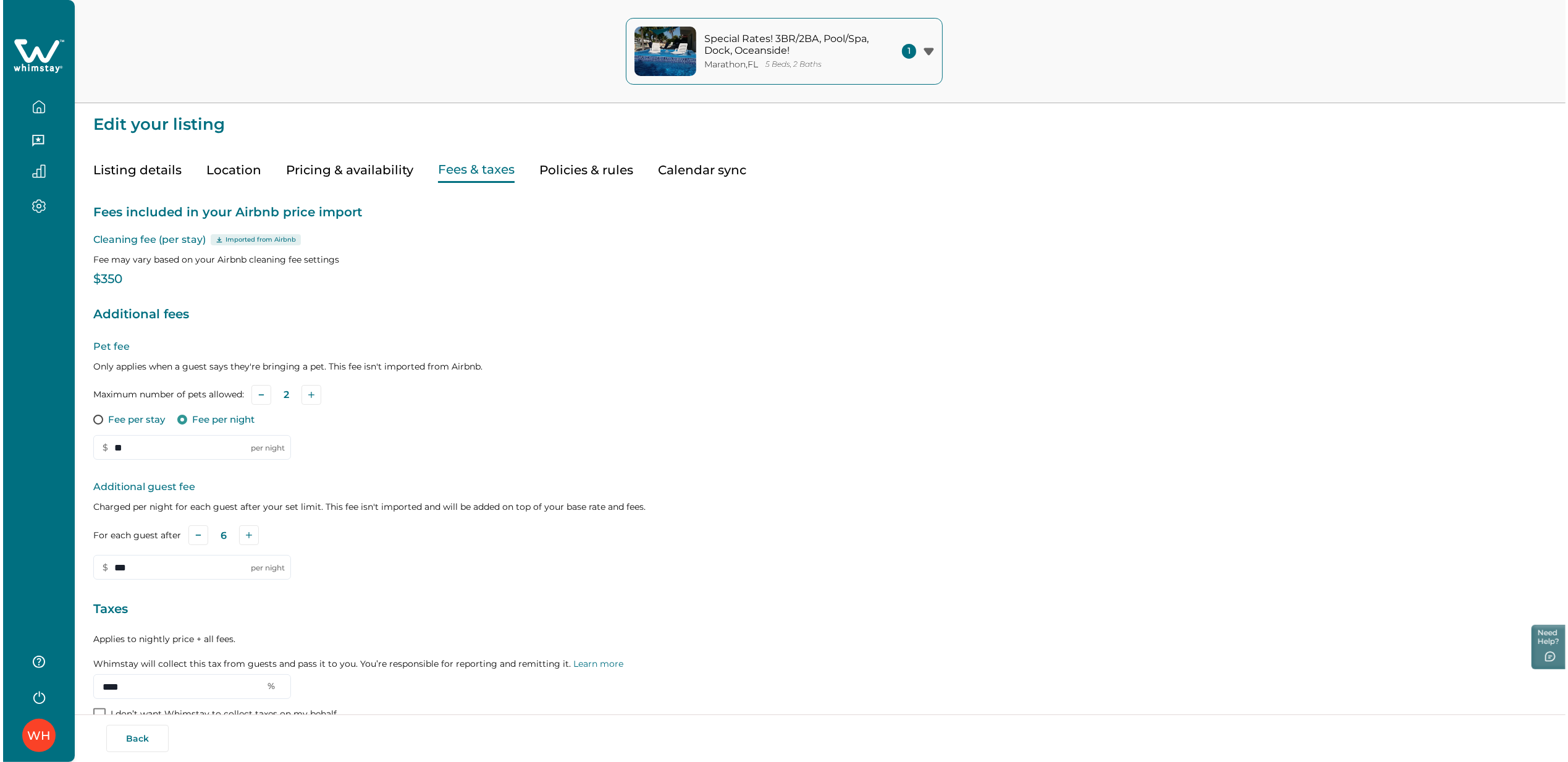
scroll to position [74, 0]
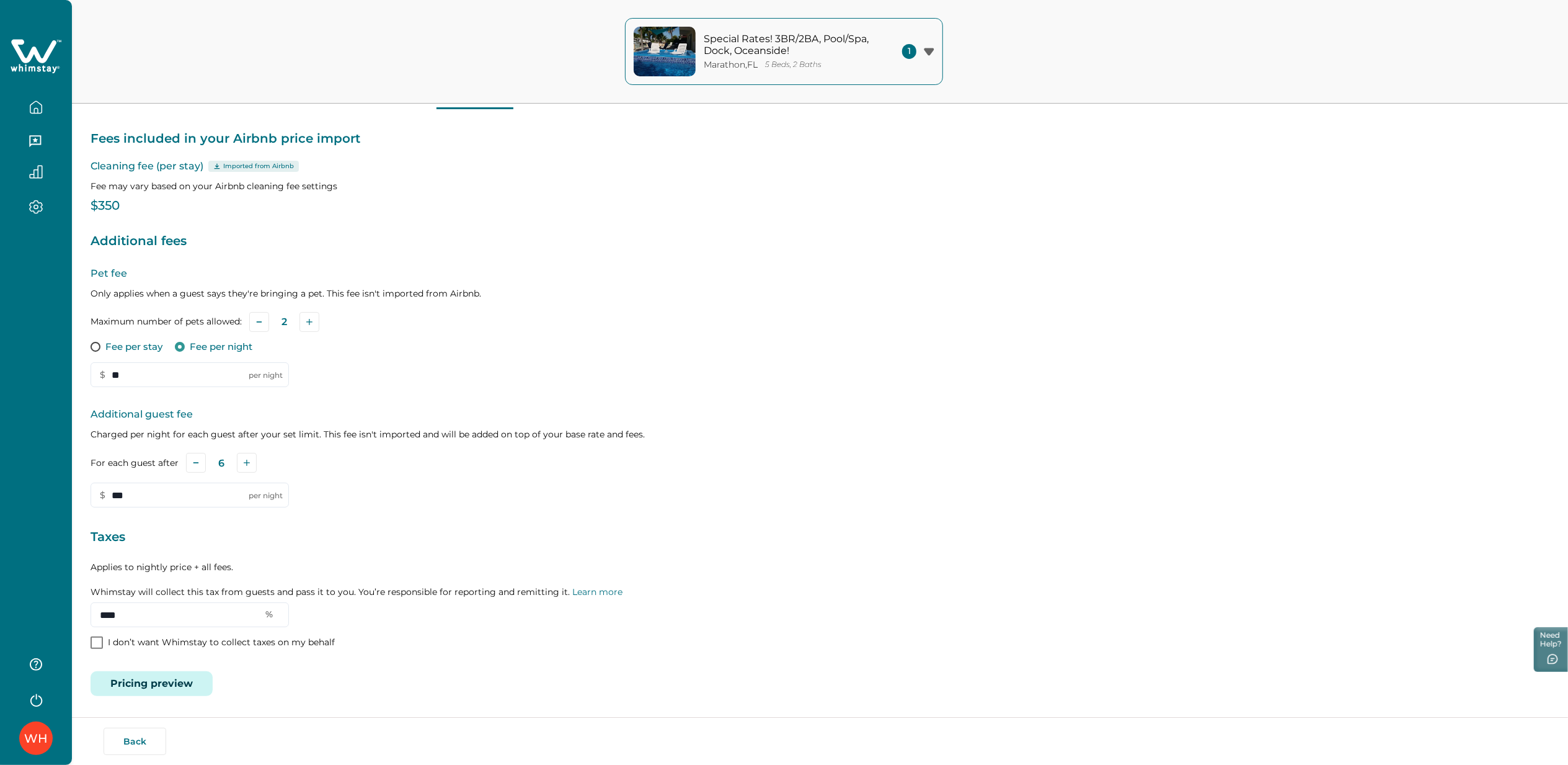
click at [189, 676] on button "Pricing preview" at bounding box center [151, 684] width 122 height 25
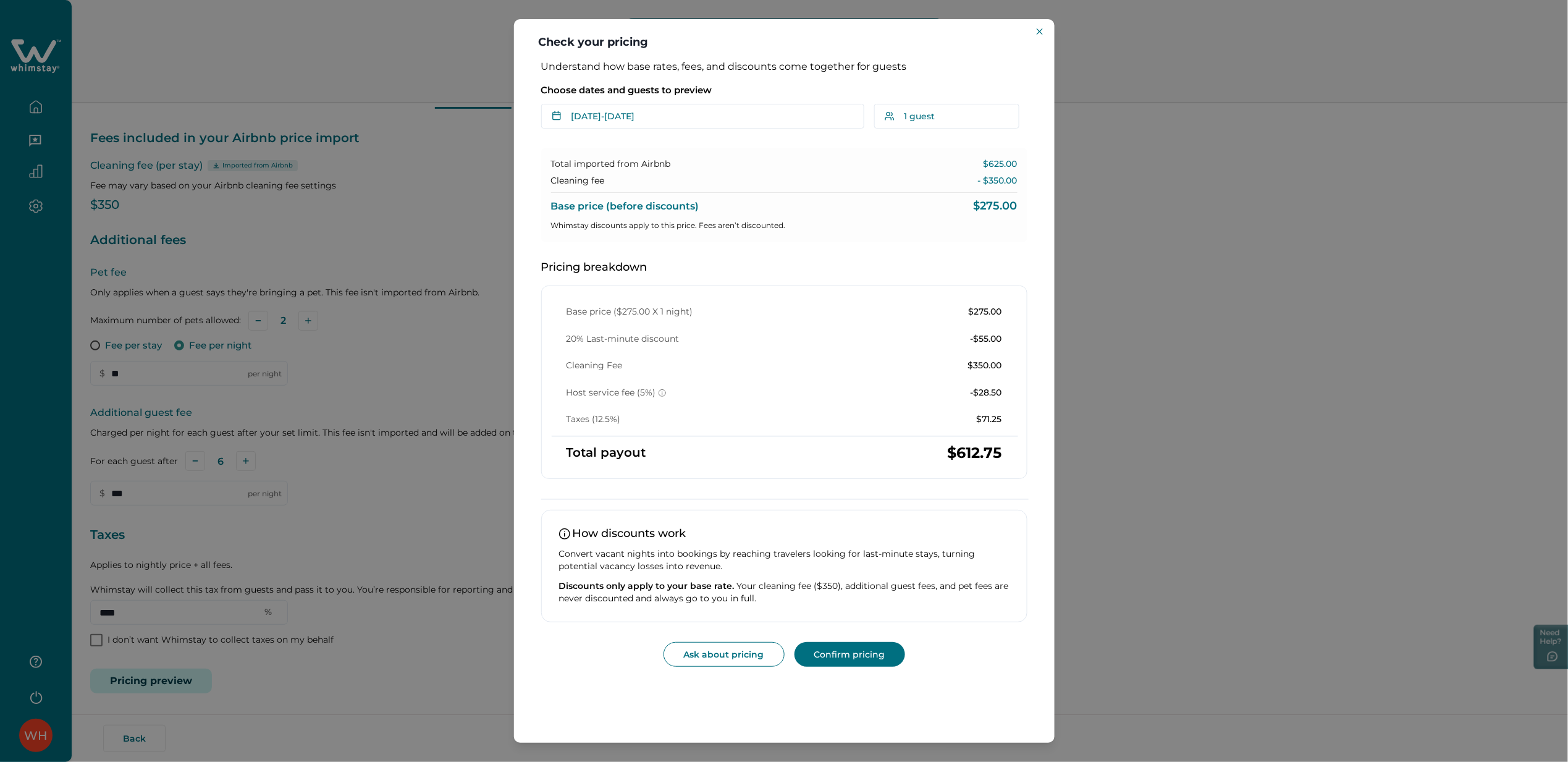
click at [447, 181] on div "Check your pricing Understand how base rates, fees, and discounts come together…" at bounding box center [784, 381] width 1568 height 762
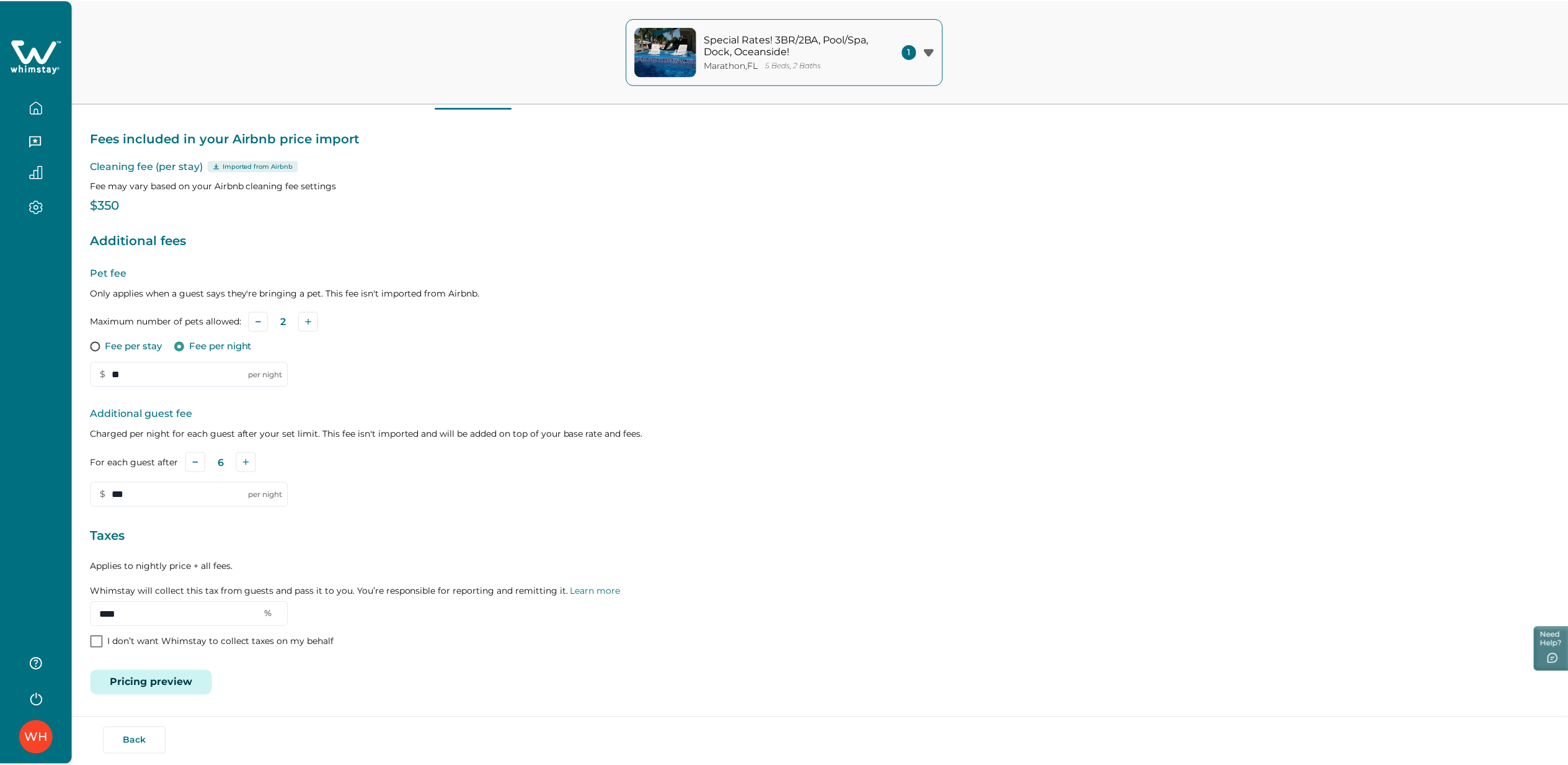
scroll to position [0, 0]
